Goal: Task Accomplishment & Management: Manage account settings

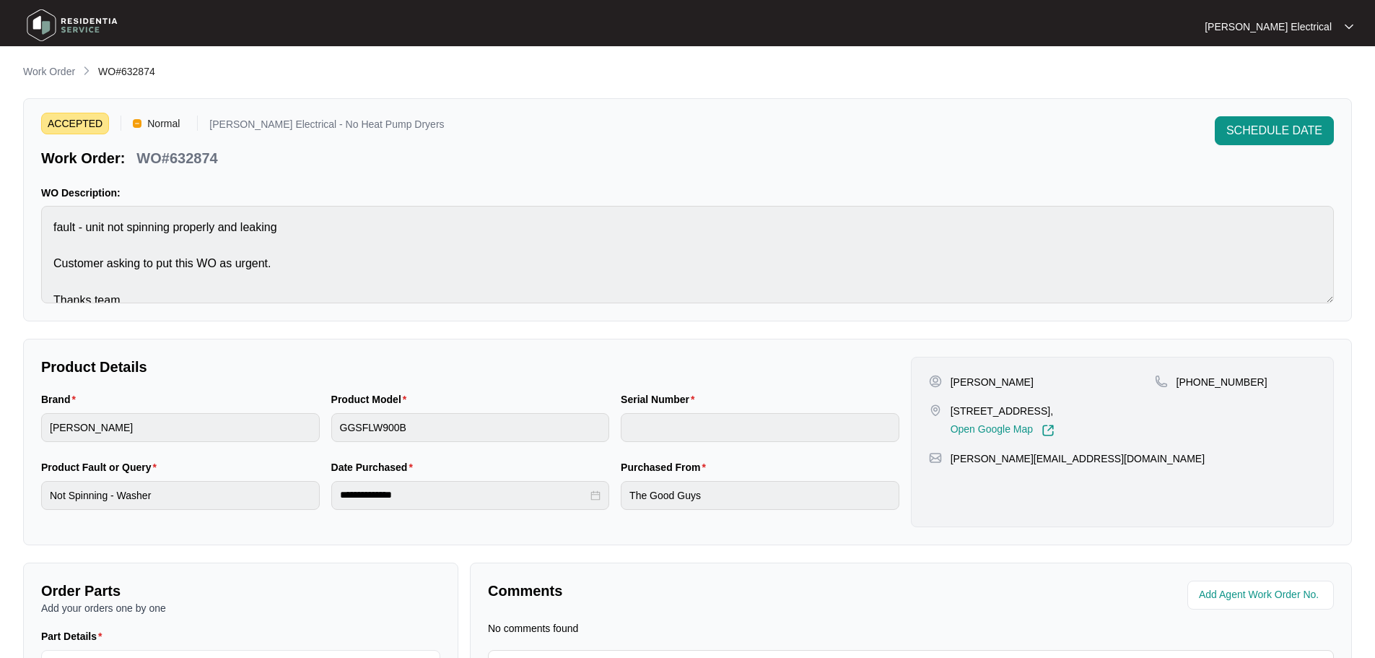
click at [90, 18] on img at bounding box center [72, 25] width 101 height 43
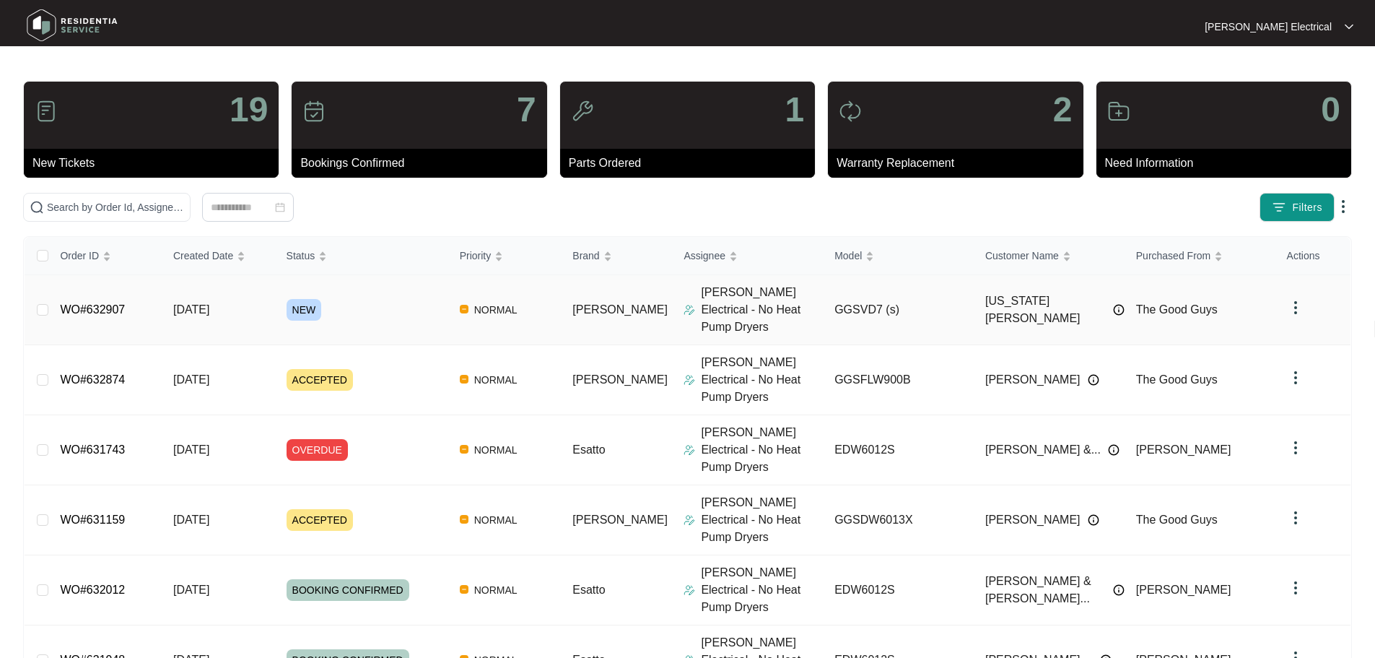
click at [240, 296] on td "[DATE]" at bounding box center [218, 310] width 113 height 70
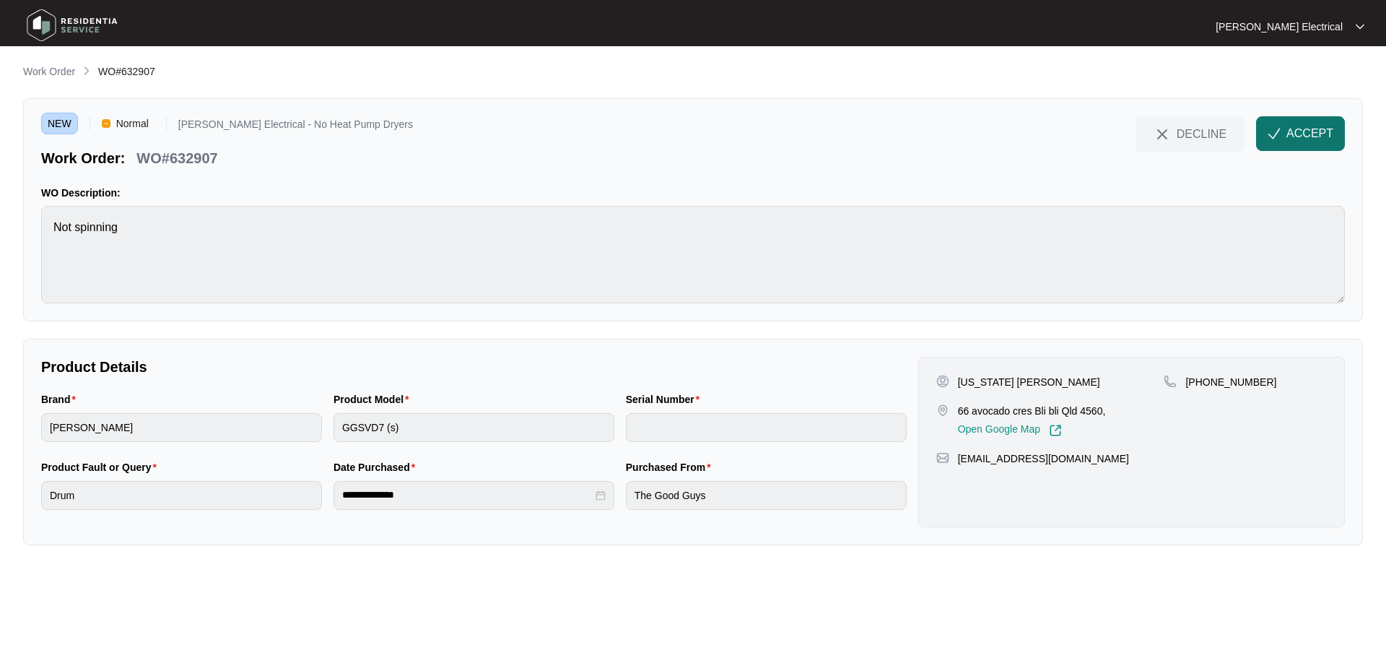
click at [1305, 134] on span "ACCEPT" at bounding box center [1309, 133] width 47 height 17
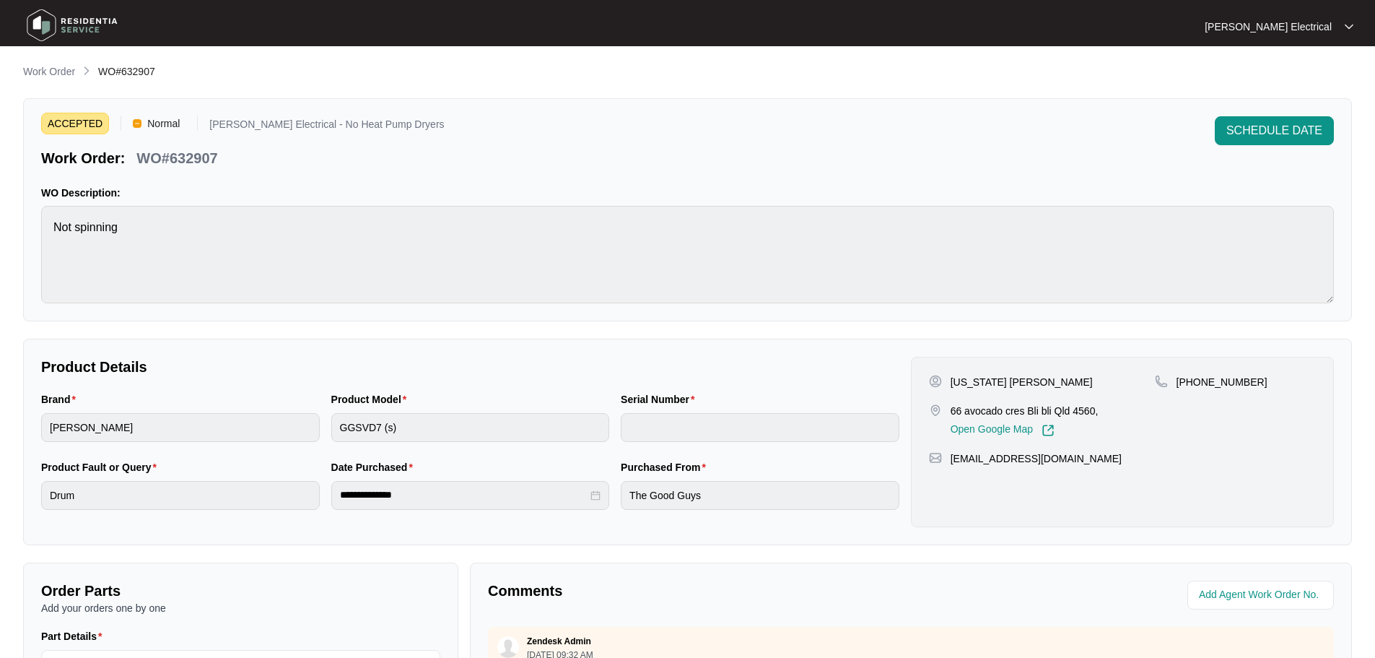
click at [77, 16] on img at bounding box center [72, 25] width 101 height 43
